Goal: Task Accomplishment & Management: Use online tool/utility

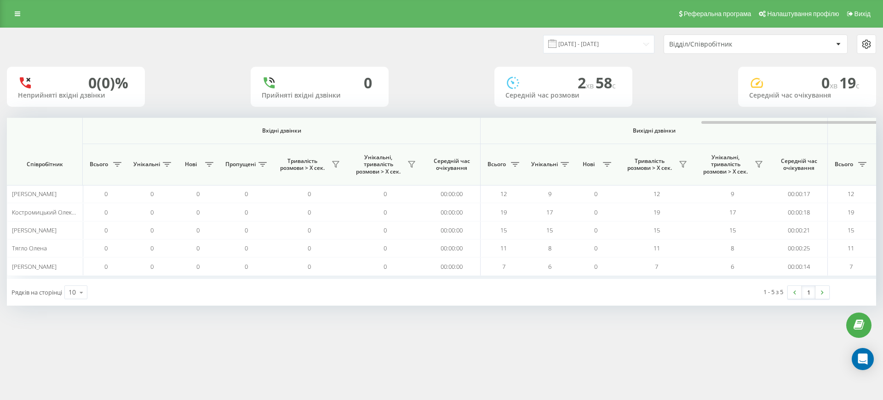
scroll to position [0, 414]
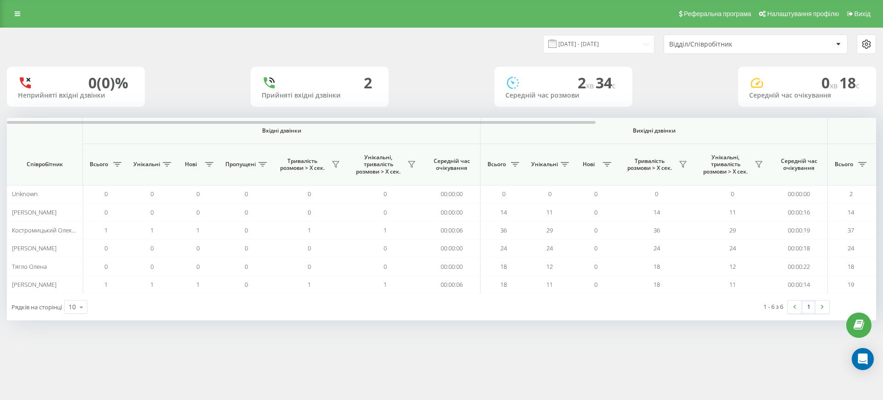
click at [824, 122] on div at bounding box center [441, 121] width 869 height 7
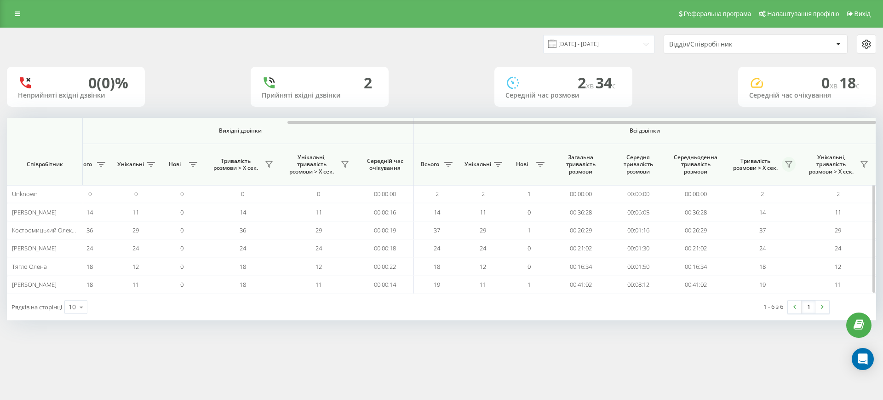
click at [792, 163] on icon at bounding box center [788, 164] width 7 height 7
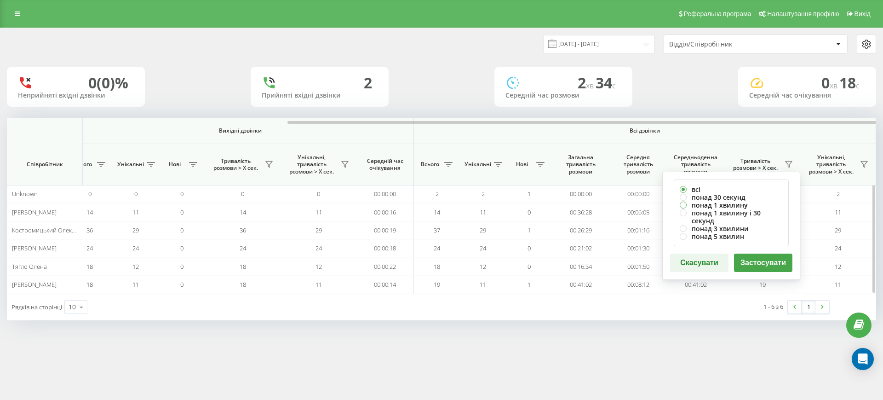
click at [716, 203] on label "понад 1 хвилину" at bounding box center [731, 205] width 103 height 8
radio input "true"
click at [754, 253] on button "Застосувати" at bounding box center [763, 262] width 58 height 18
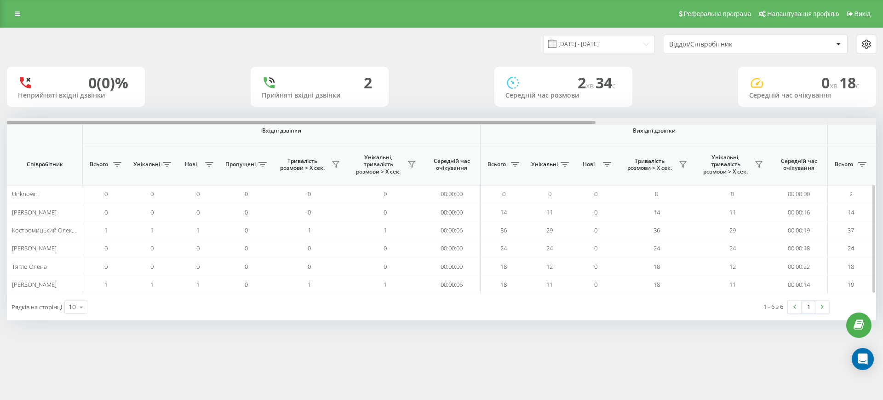
click at [816, 119] on div at bounding box center [441, 121] width 869 height 7
click at [802, 122] on div at bounding box center [441, 121] width 869 height 7
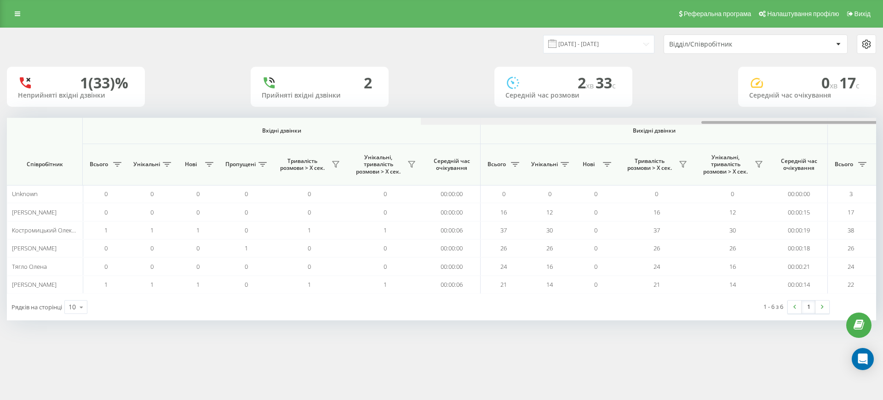
scroll to position [0, 414]
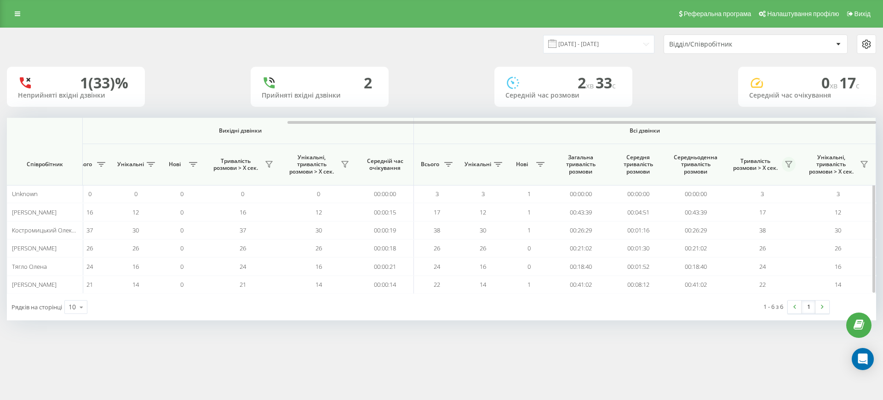
click at [787, 163] on icon at bounding box center [788, 164] width 7 height 7
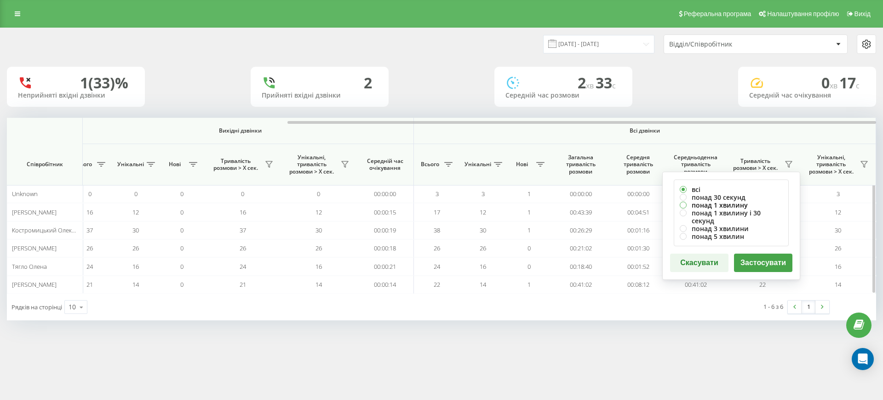
click at [709, 203] on label "понад 1 хвилину" at bounding box center [731, 205] width 103 height 8
radio input "true"
click at [757, 256] on button "Застосувати" at bounding box center [763, 262] width 58 height 18
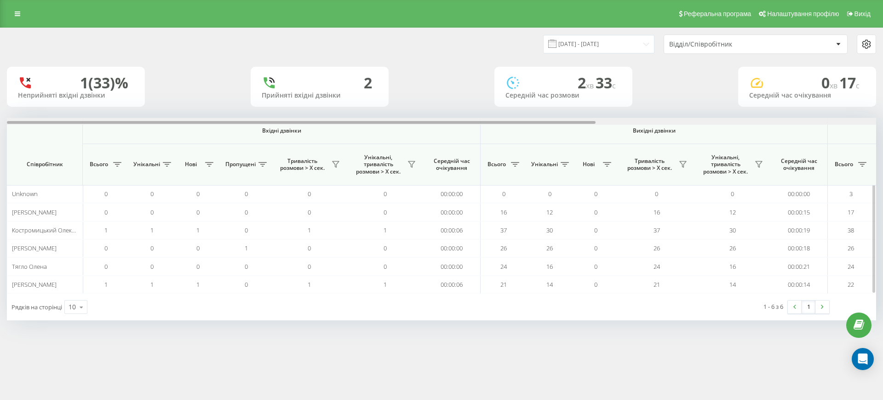
click at [808, 122] on div at bounding box center [441, 121] width 869 height 7
click at [796, 121] on div at bounding box center [441, 121] width 869 height 7
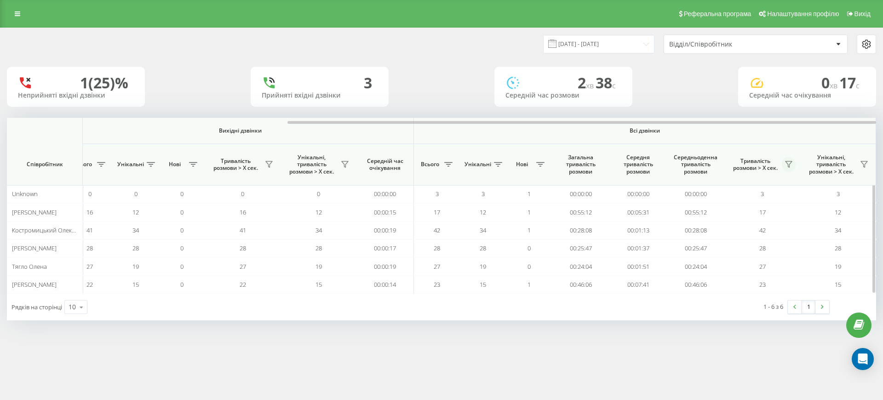
click at [791, 164] on icon at bounding box center [788, 164] width 7 height 7
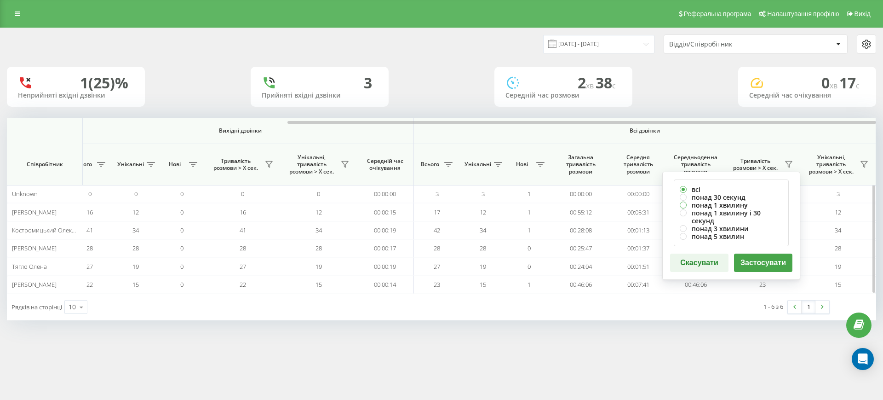
click at [716, 206] on label "понад 1 хвилину" at bounding box center [731, 205] width 103 height 8
radio input "true"
click at [757, 256] on button "Застосувати" at bounding box center [763, 262] width 58 height 18
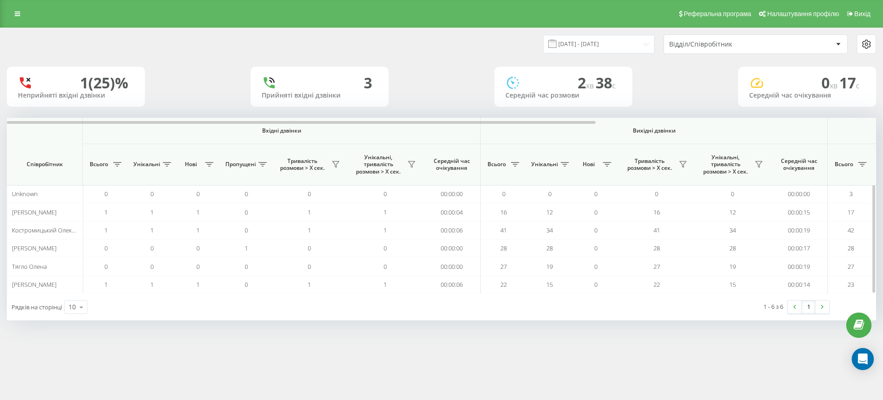
click at [809, 125] on th "Вихідні дзвінки" at bounding box center [654, 131] width 347 height 26
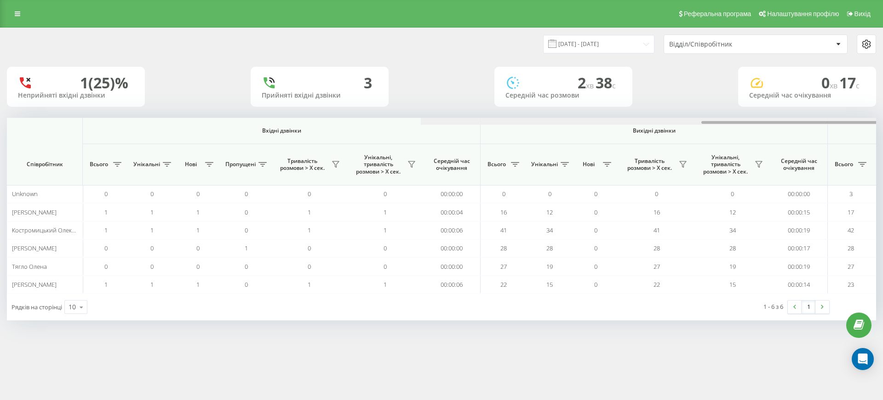
click at [805, 121] on div at bounding box center [855, 121] width 869 height 7
